Goal: Find specific page/section: Find specific page/section

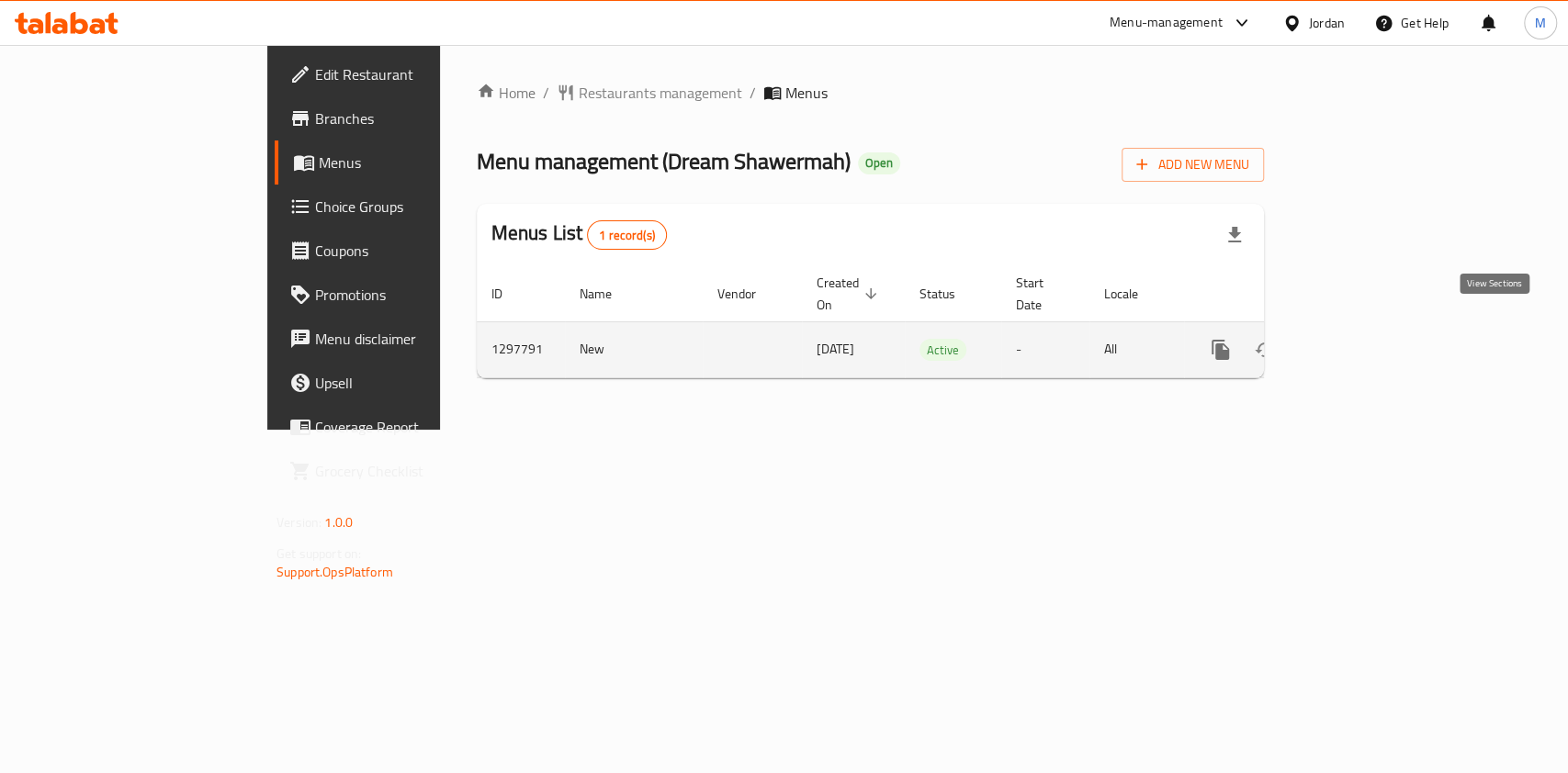
click at [1364, 339] on icon "enhanced table" at bounding box center [1353, 350] width 22 height 22
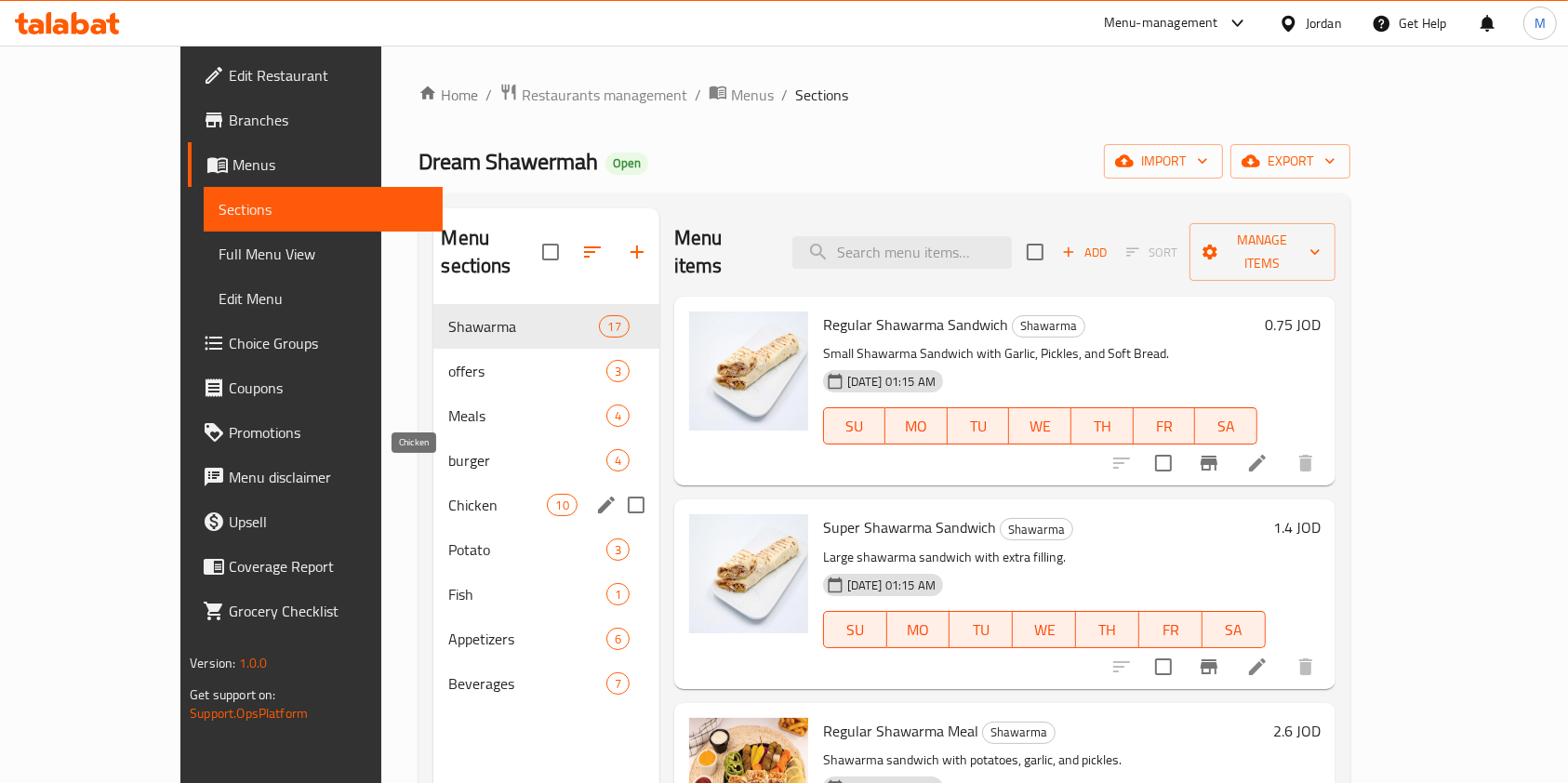
click at [448, 493] on span "Chicken" at bounding box center [497, 505] width 99 height 22
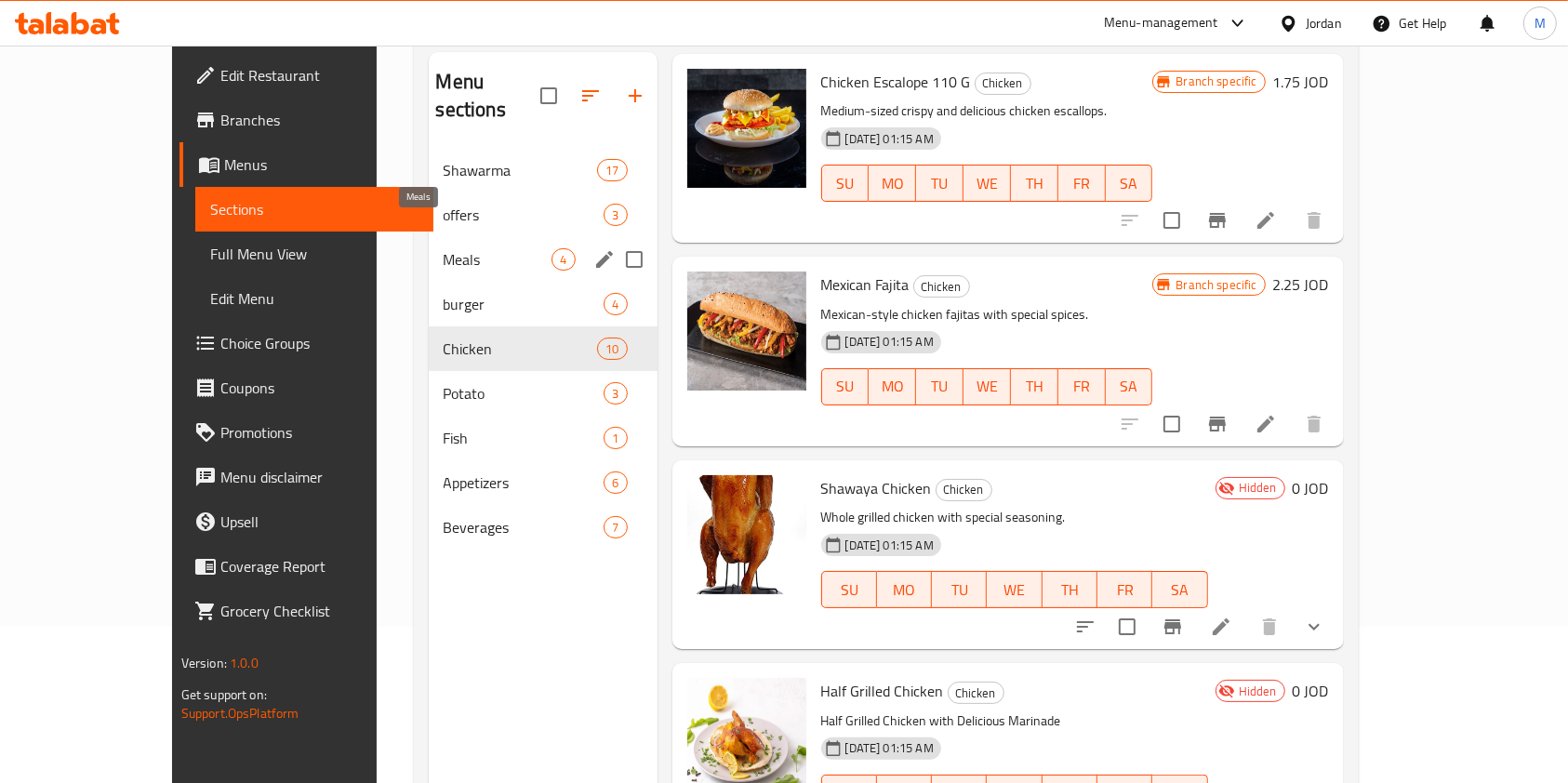
scroll to position [12, 0]
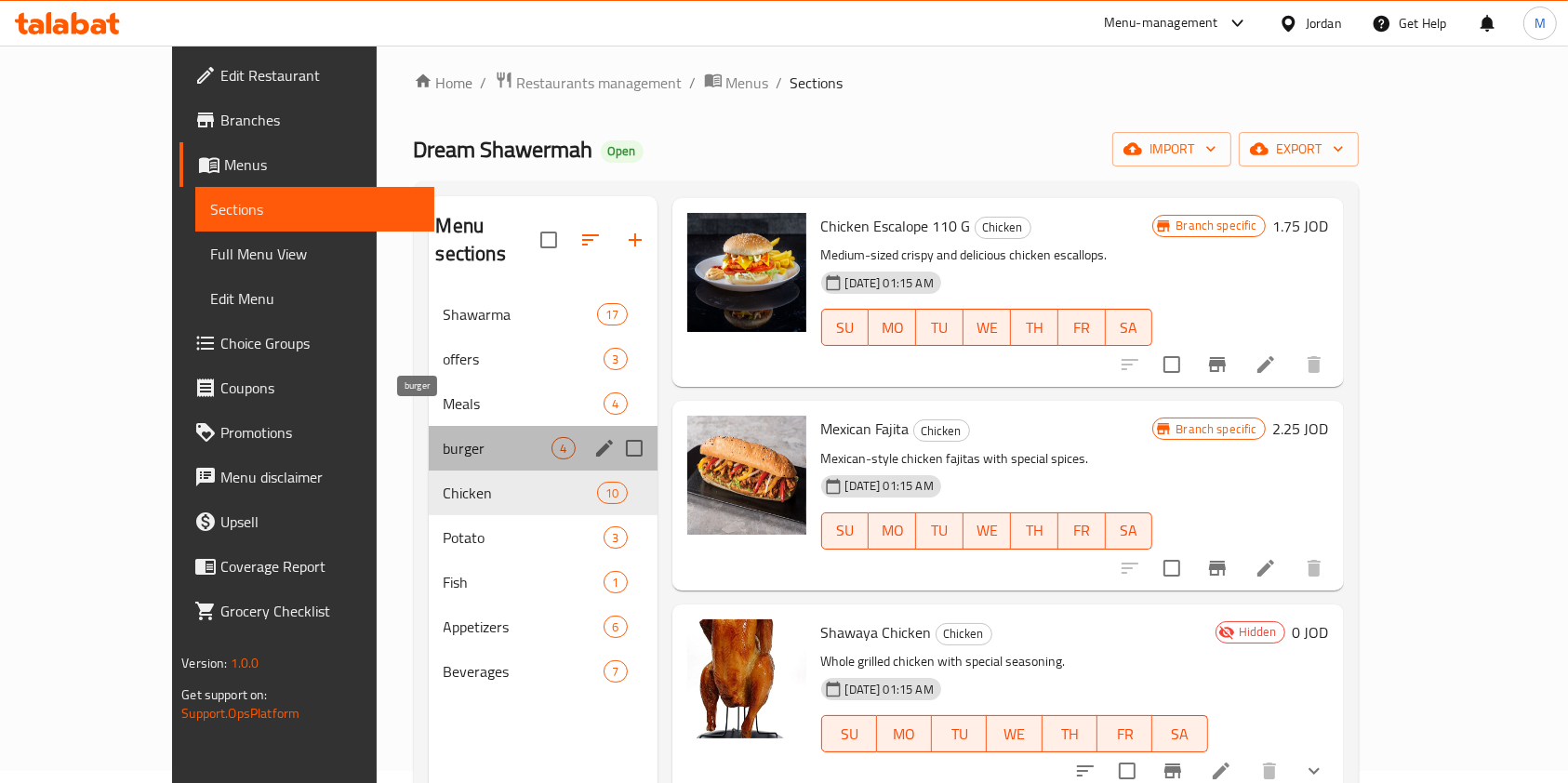
click at [443, 437] on span "burger" at bounding box center [497, 448] width 109 height 22
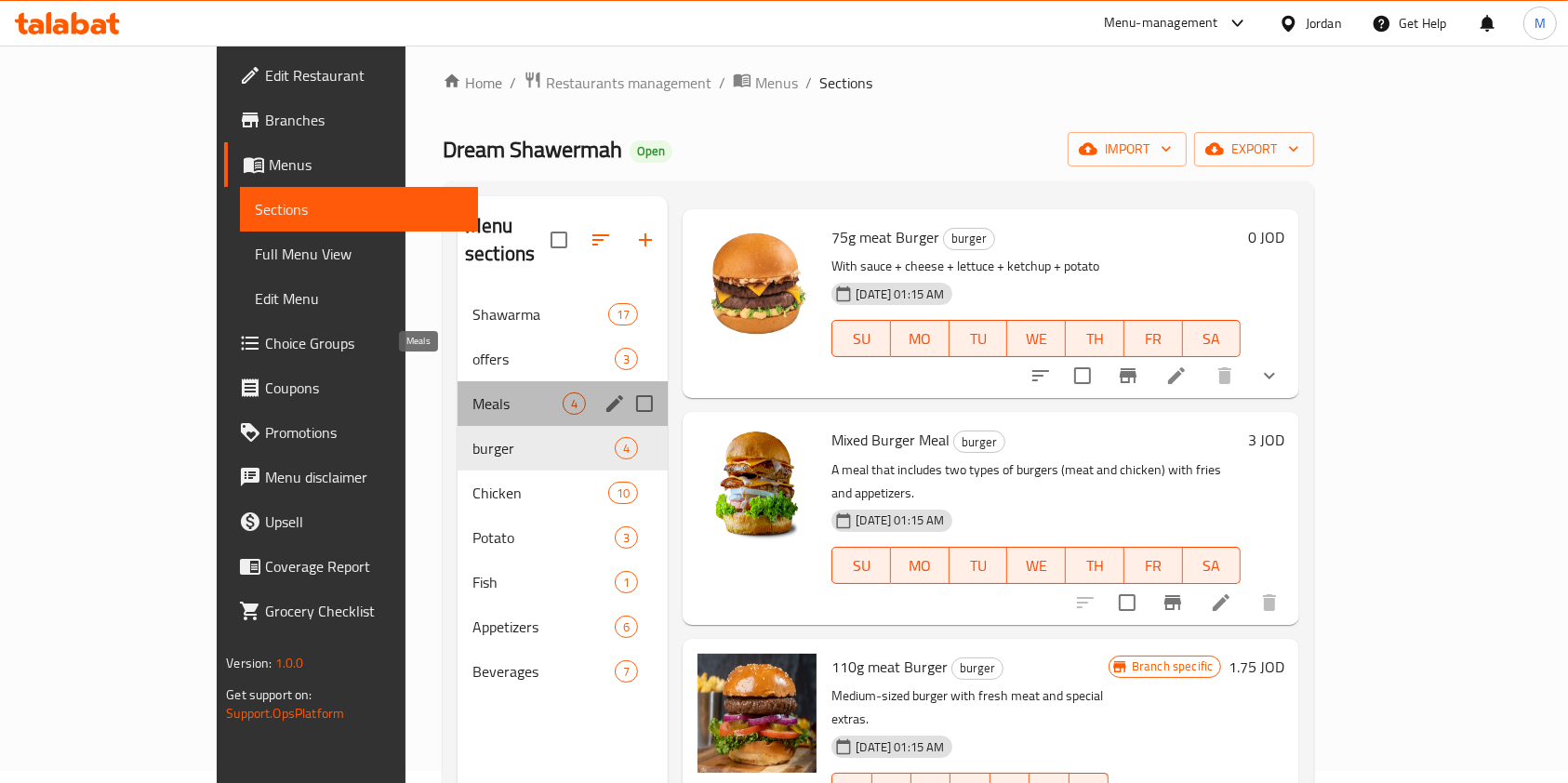
click at [472, 392] on span "Meals" at bounding box center [517, 403] width 90 height 22
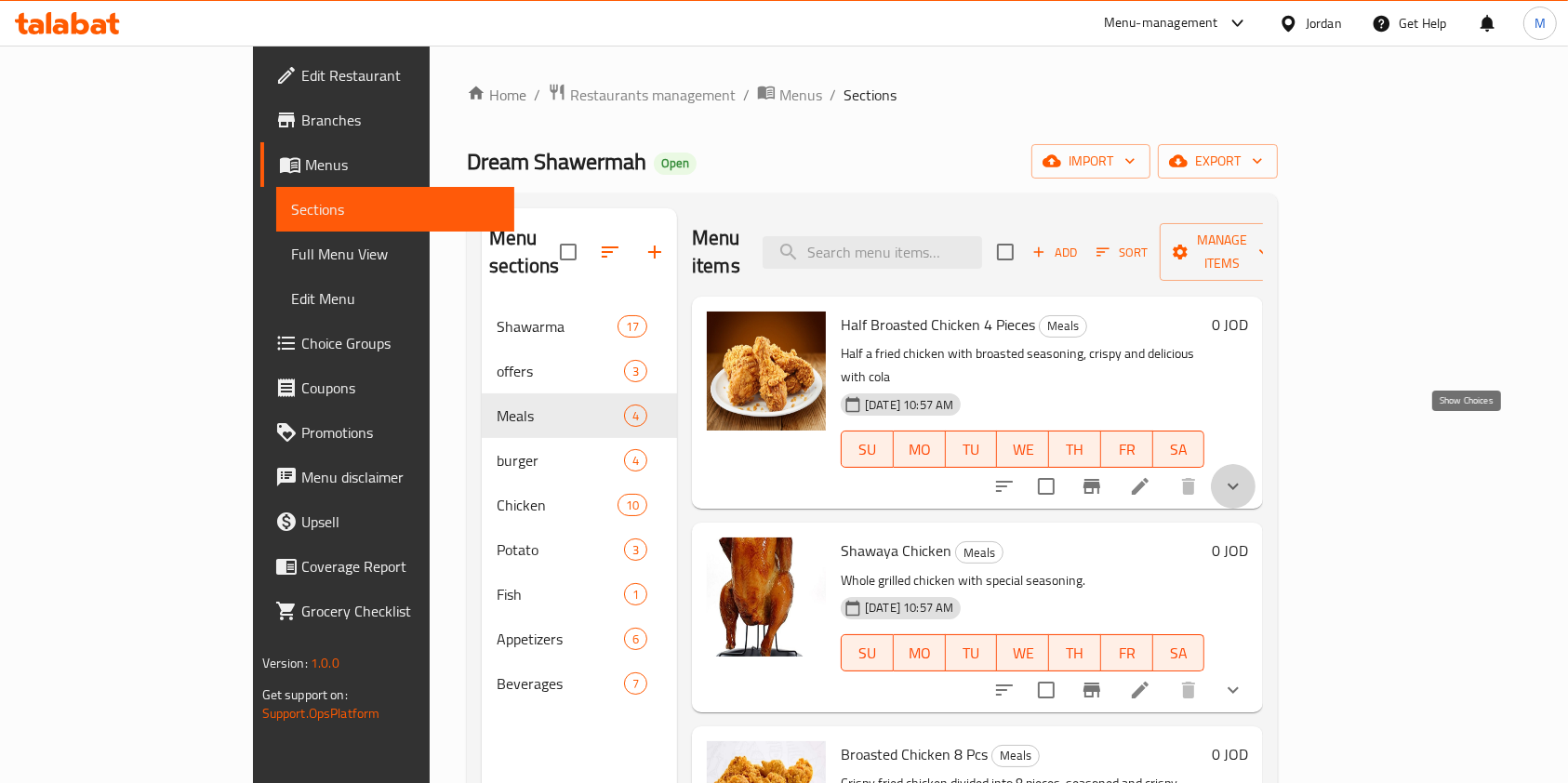
click at [1244, 475] on icon "show more" at bounding box center [1233, 486] width 22 height 22
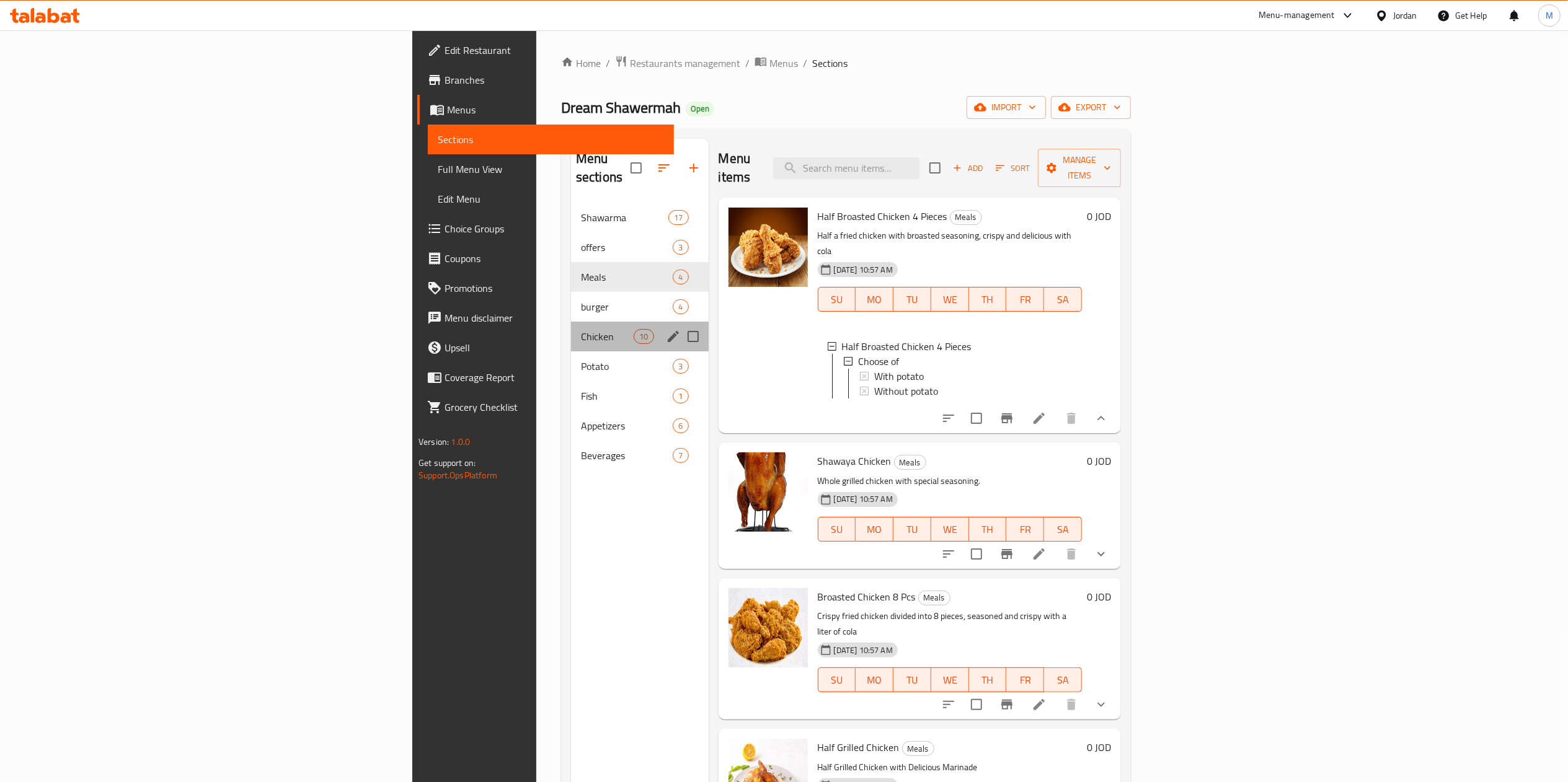
click at [571, 321] on div "Chicken 10" at bounding box center [640, 336] width 138 height 30
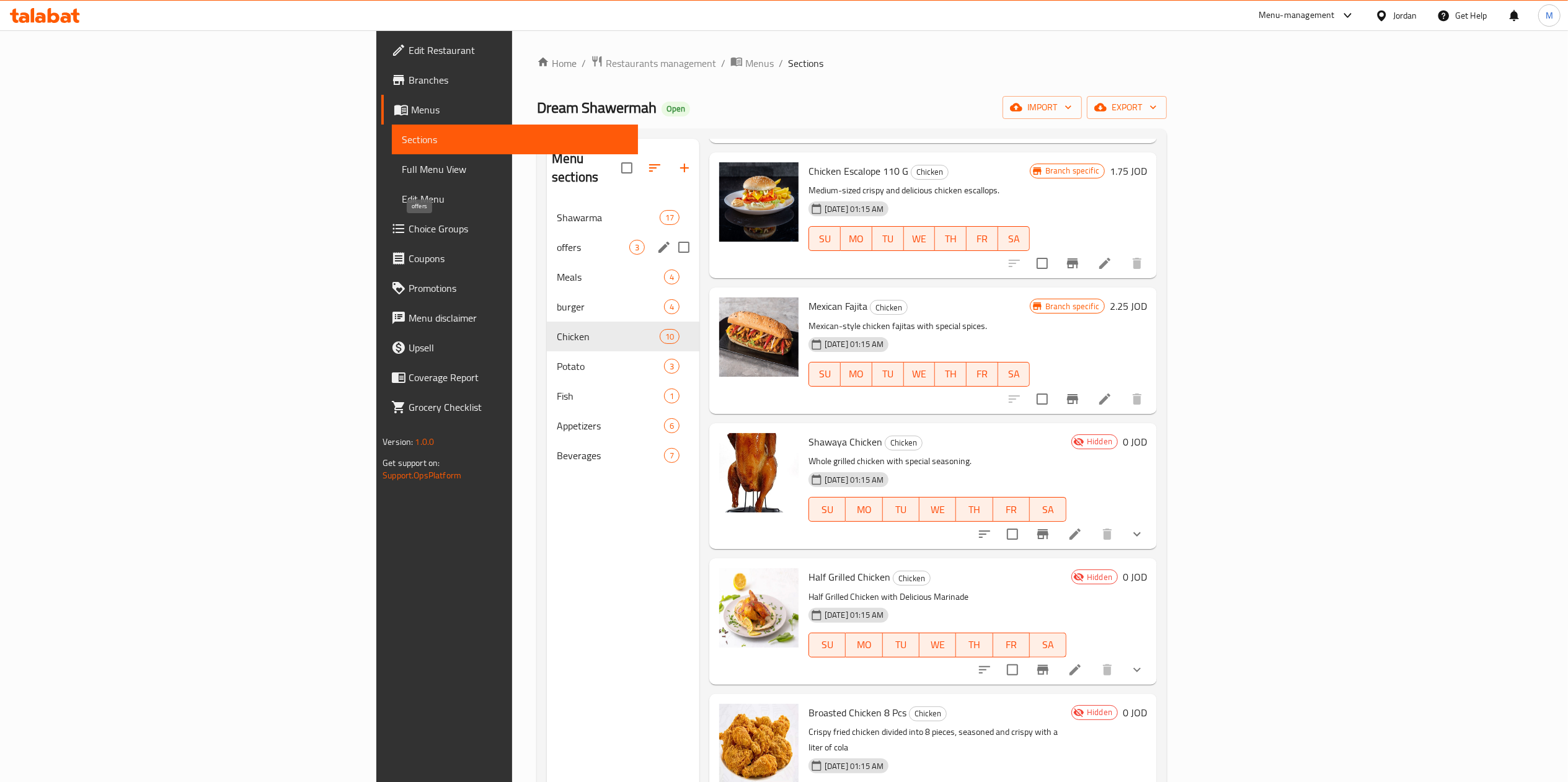
click at [557, 240] on span "offers" at bounding box center [593, 247] width 73 height 15
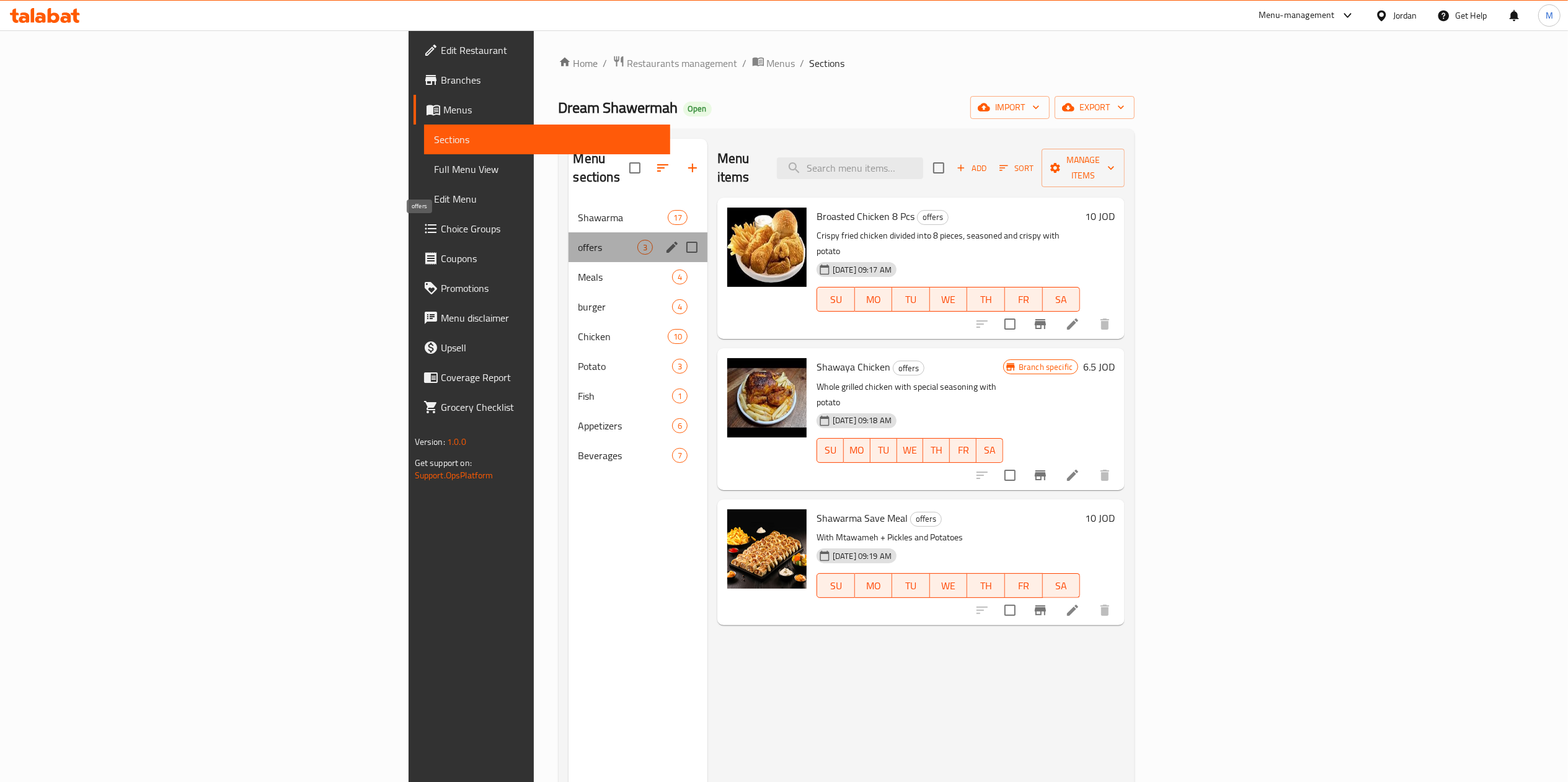
click at [579, 240] on span "offers" at bounding box center [608, 247] width 59 height 15
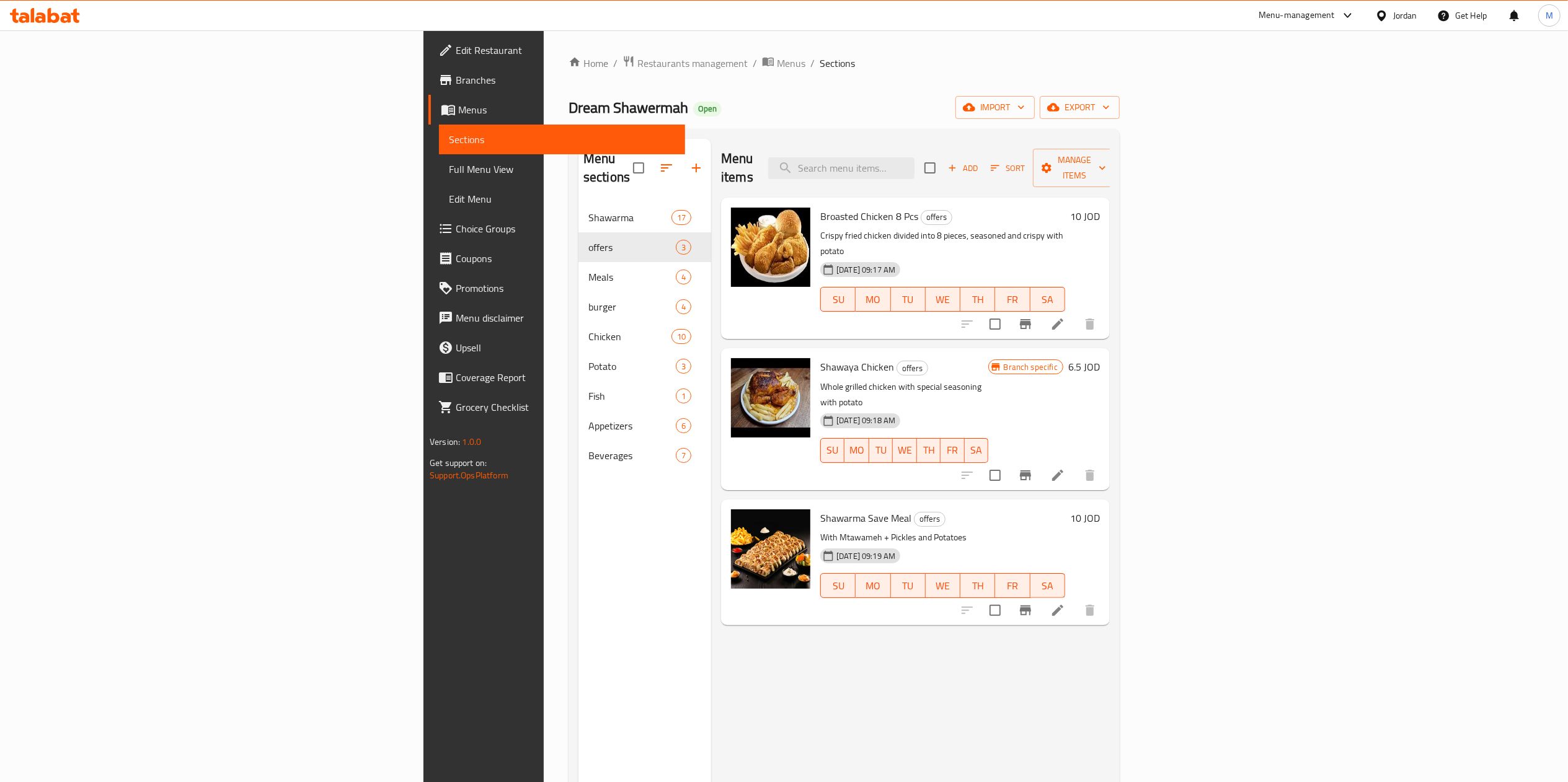
click at [579, 163] on div "Menu sections" at bounding box center [645, 168] width 133 height 59
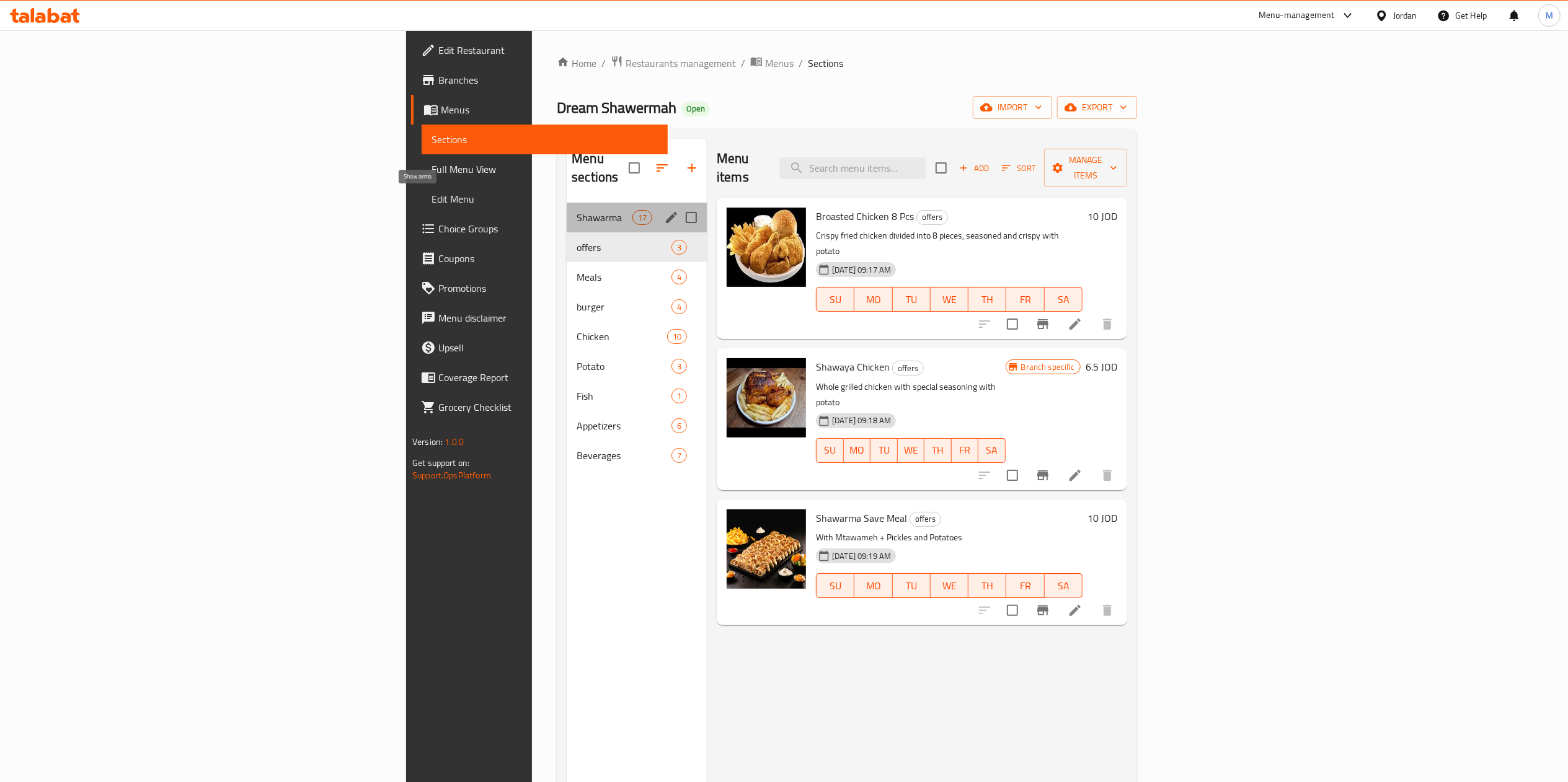
click at [577, 210] on span "Shawarma" at bounding box center [605, 218] width 56 height 15
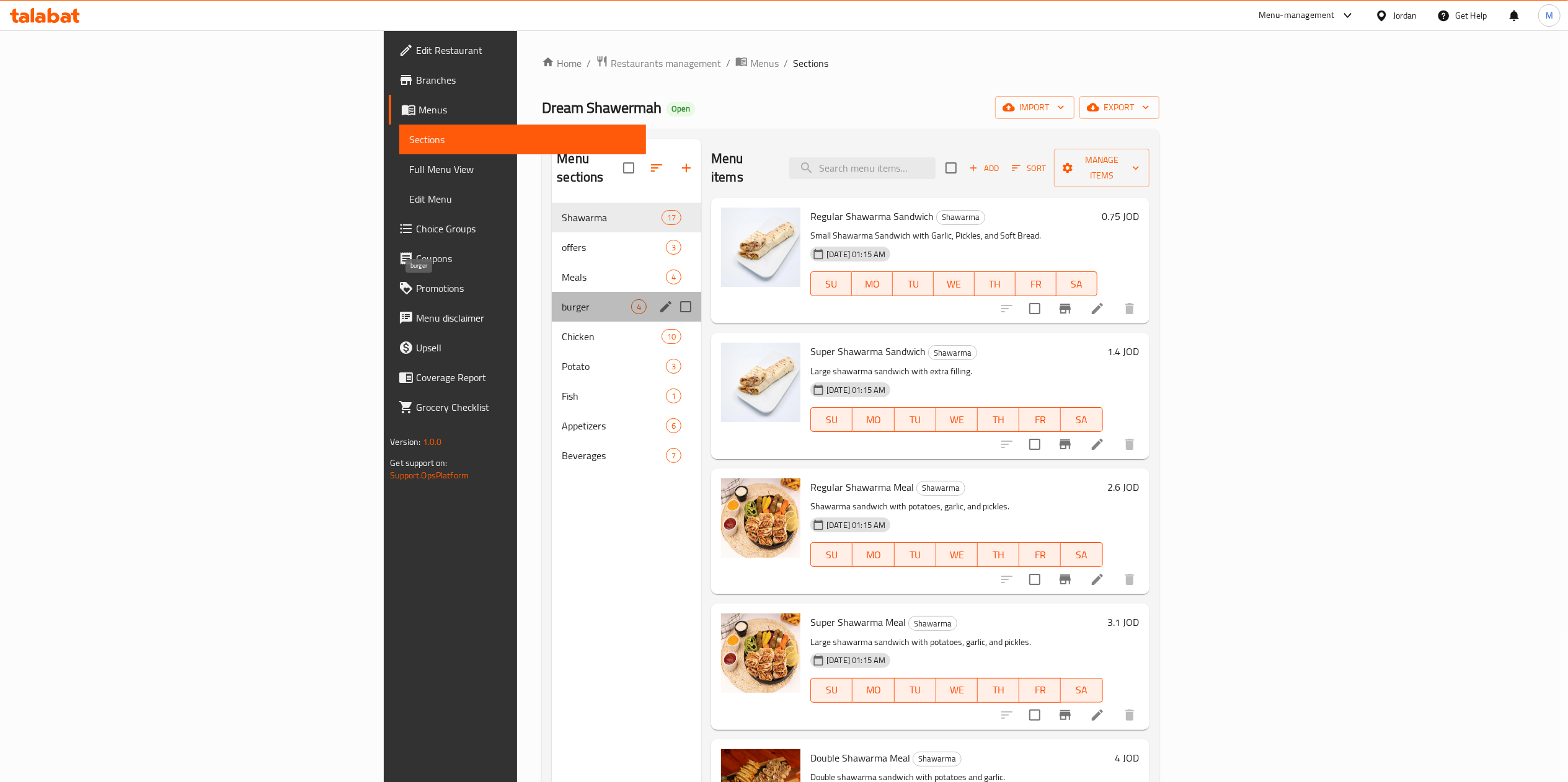
click at [562, 299] on span "burger" at bounding box center [597, 307] width 70 height 15
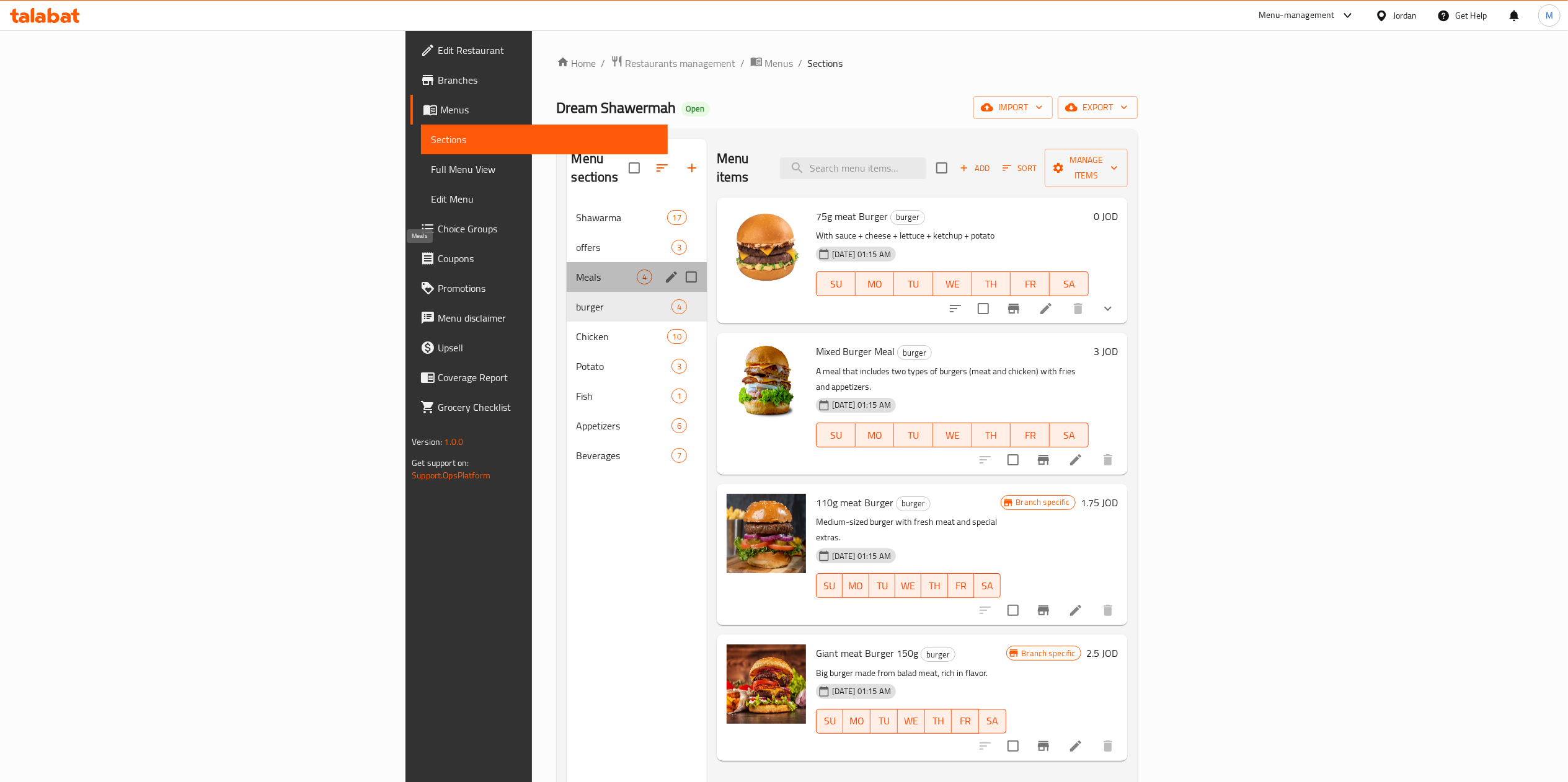
click at [577, 269] on span "Meals" at bounding box center [606, 277] width 60 height 15
